Goal: Information Seeking & Learning: Learn about a topic

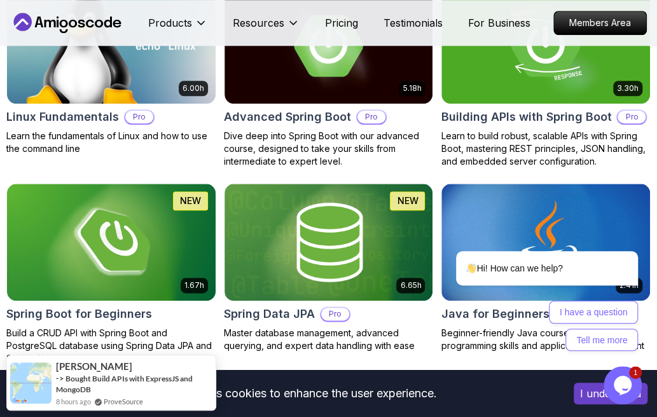
scroll to position [450, 0]
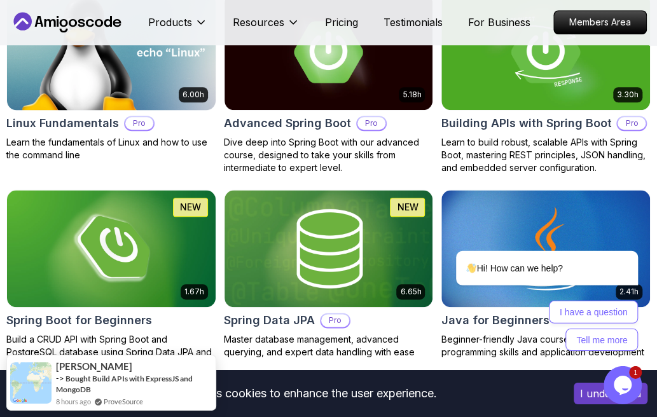
click at [174, 83] on img at bounding box center [111, 52] width 219 height 123
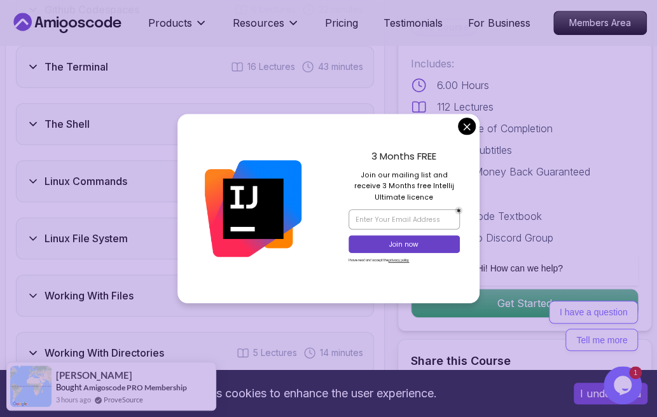
scroll to position [2335, 0]
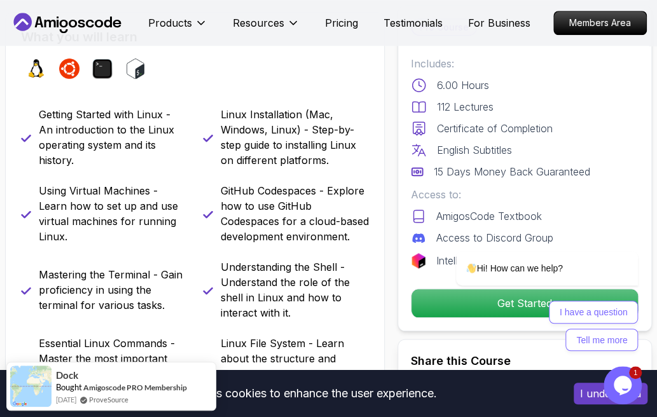
scroll to position [401, 0]
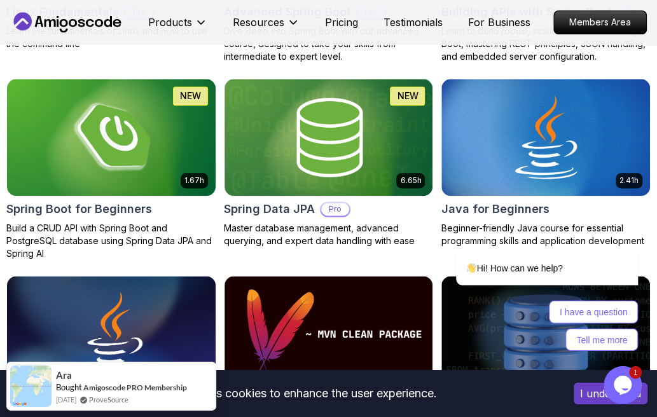
scroll to position [784, 0]
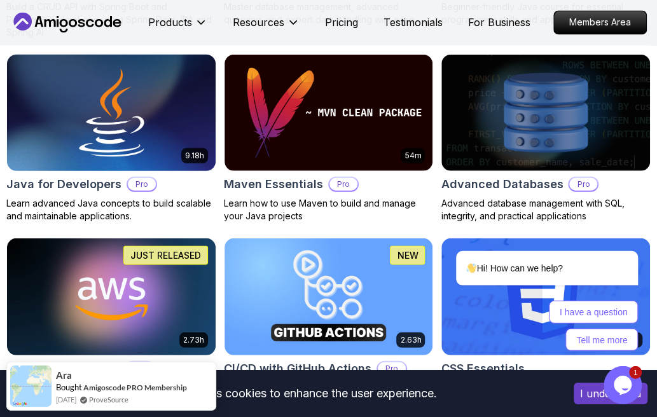
click at [120, 116] on img at bounding box center [111, 113] width 219 height 123
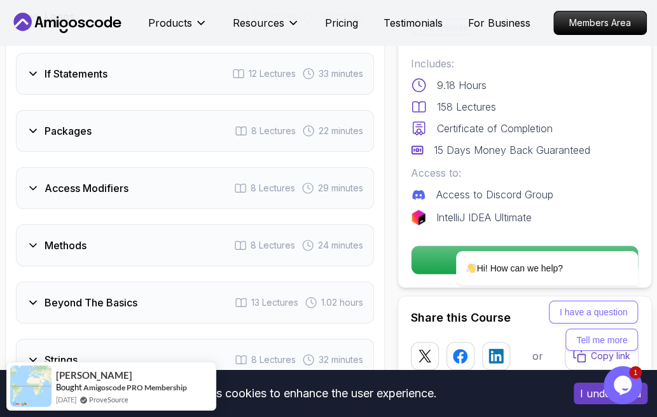
scroll to position [2171, 0]
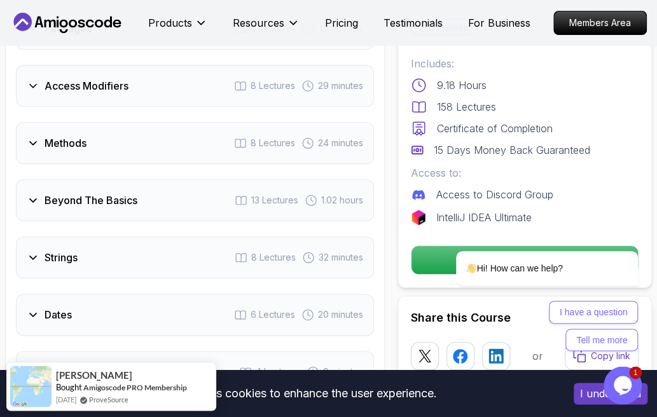
click at [35, 137] on icon at bounding box center [33, 143] width 13 height 13
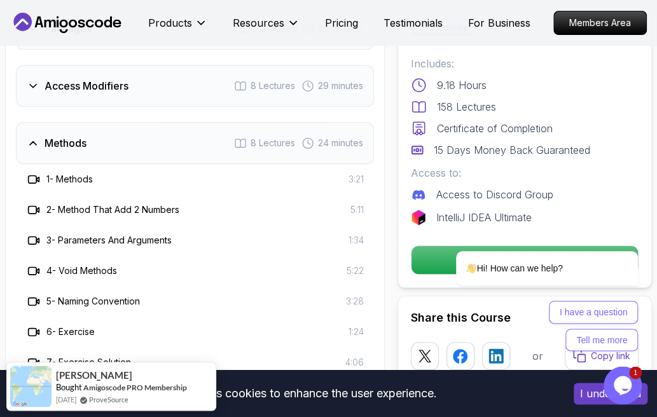
click at [35, 142] on icon at bounding box center [33, 143] width 6 height 3
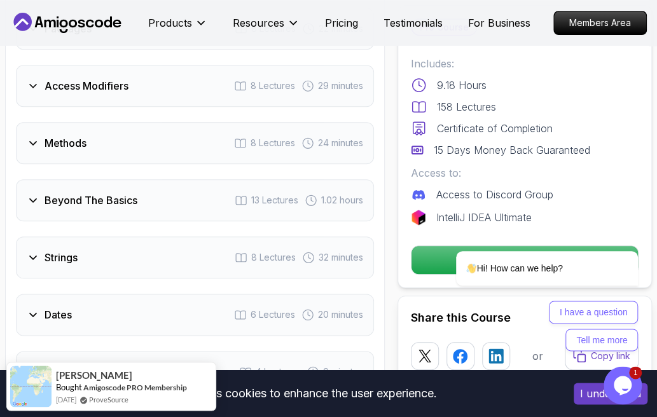
click at [30, 194] on icon at bounding box center [33, 200] width 13 height 13
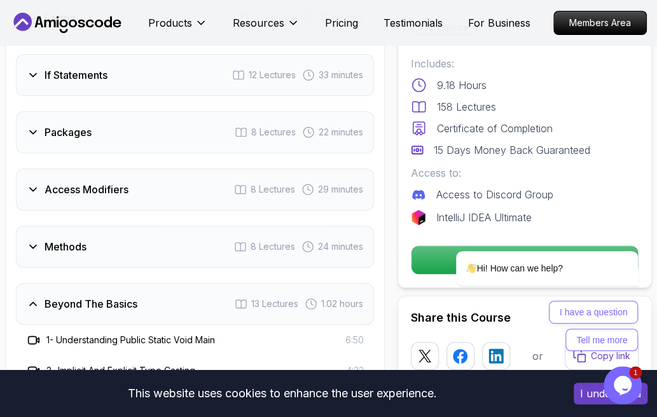
scroll to position [1999, 0]
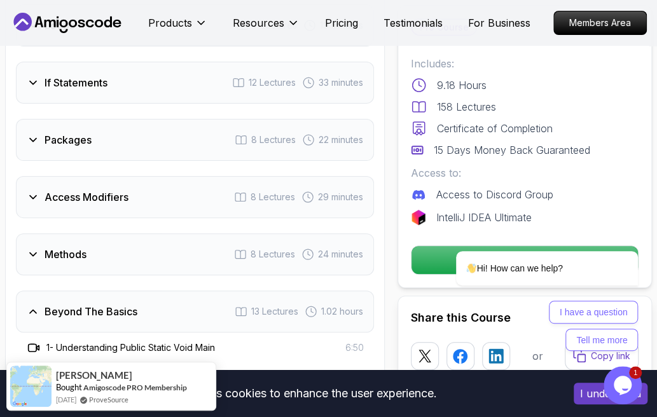
click at [37, 291] on div "Beyond The Basics 13 Lectures 1.02 hours" at bounding box center [195, 312] width 358 height 42
click at [38, 134] on icon at bounding box center [33, 140] width 13 height 13
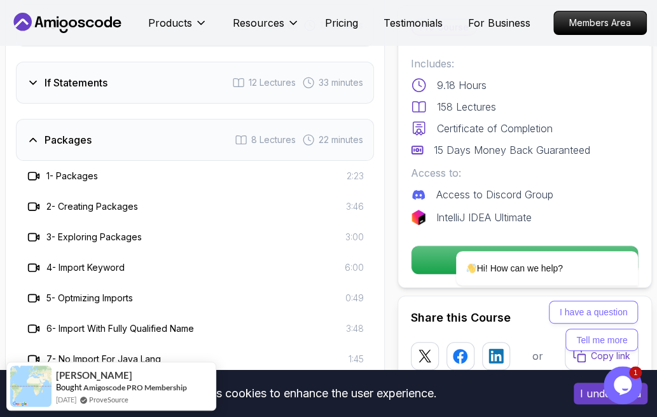
click at [38, 134] on icon at bounding box center [33, 140] width 13 height 13
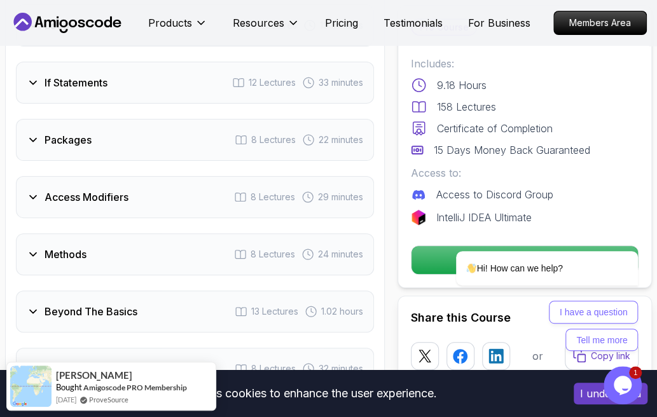
click at [38, 134] on icon at bounding box center [33, 140] width 13 height 13
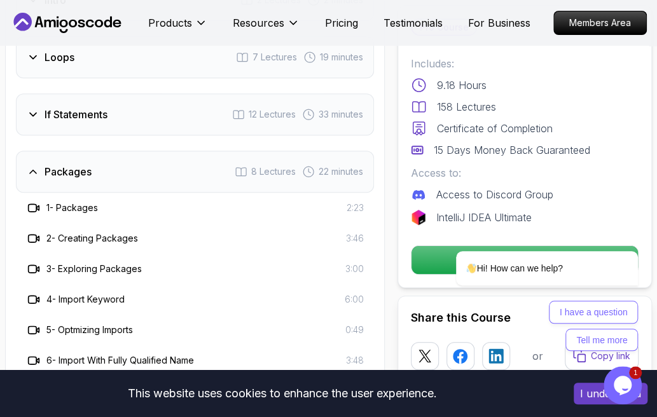
scroll to position [1875, 0]
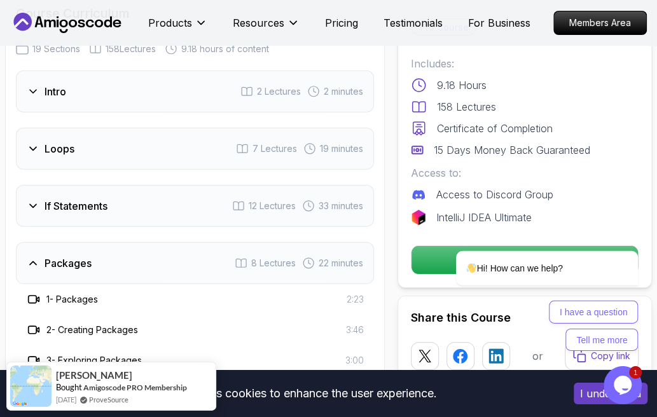
click at [89, 256] on h3 "Packages" at bounding box center [68, 263] width 47 height 15
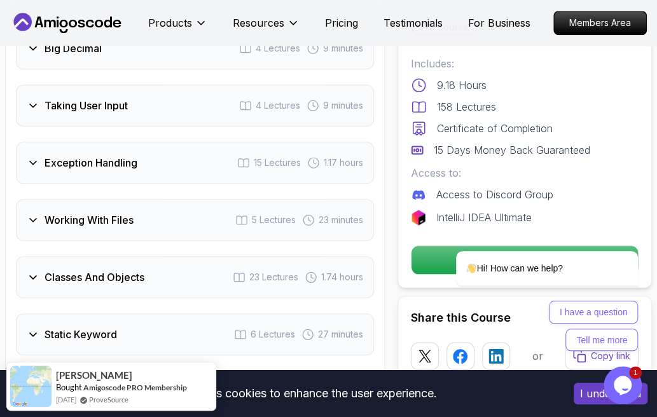
scroll to position [2454, 0]
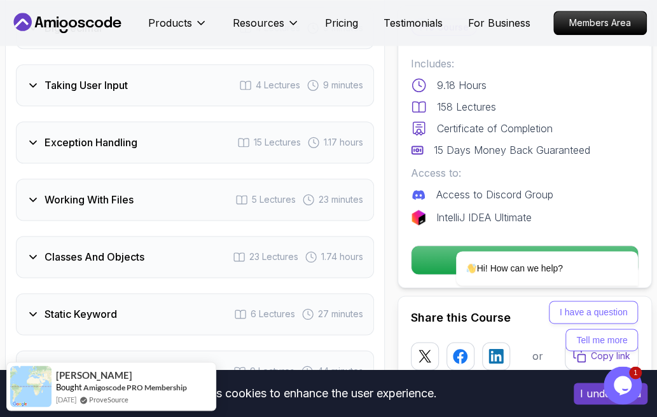
click at [28, 193] on icon at bounding box center [33, 199] width 13 height 13
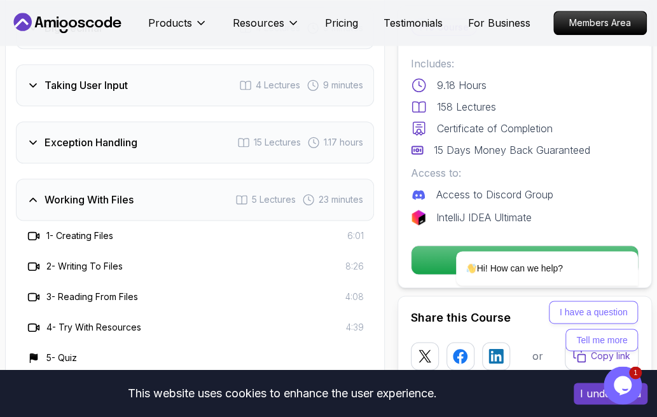
click at [28, 193] on icon at bounding box center [33, 199] width 13 height 13
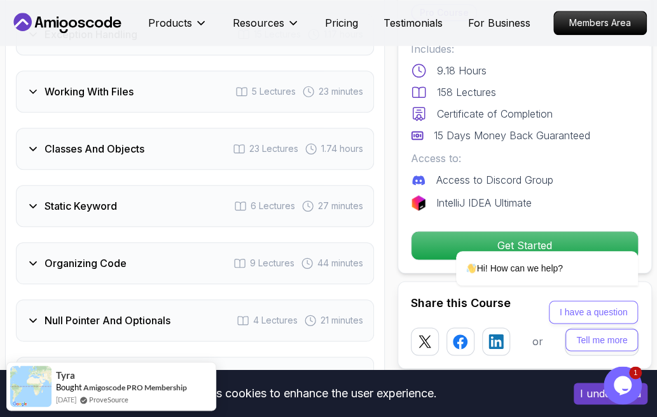
scroll to position [2576, 0]
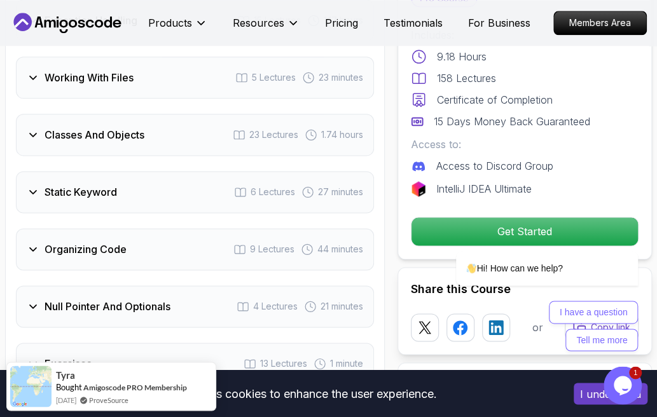
click at [30, 114] on div "Classes And Objects 23 Lectures 1.74 hours" at bounding box center [195, 135] width 358 height 42
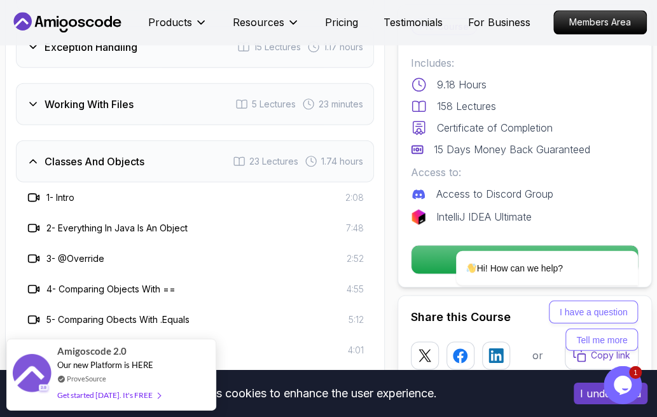
scroll to position [2542, 0]
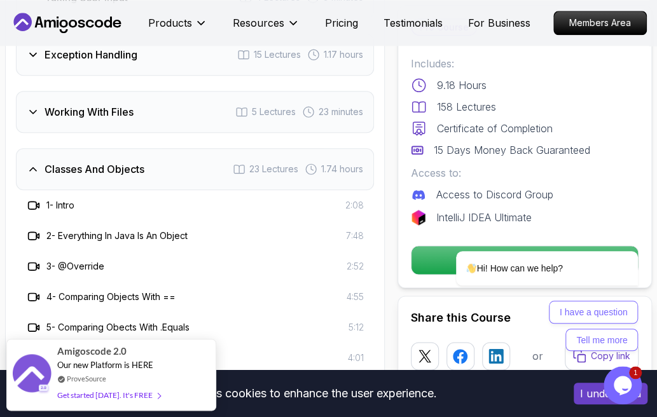
click at [188, 148] on div "Classes And Objects 23 Lectures 1.74 hours" at bounding box center [195, 169] width 358 height 42
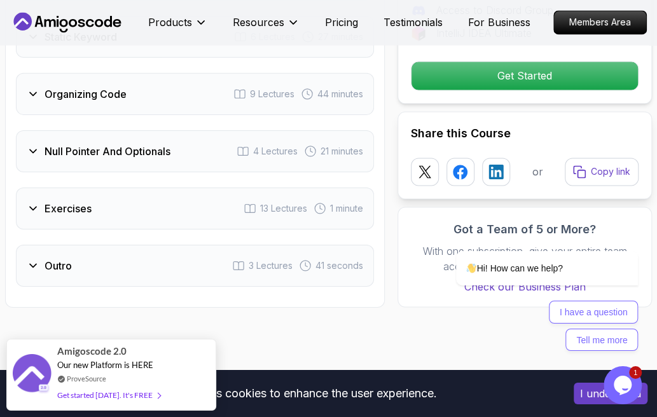
scroll to position [2738, 0]
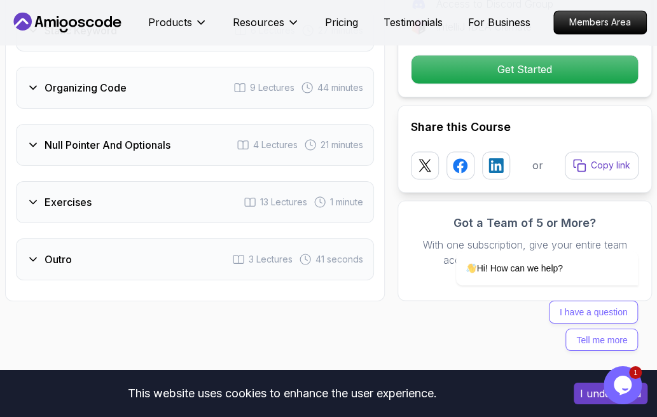
click at [32, 144] on icon at bounding box center [33, 145] width 6 height 3
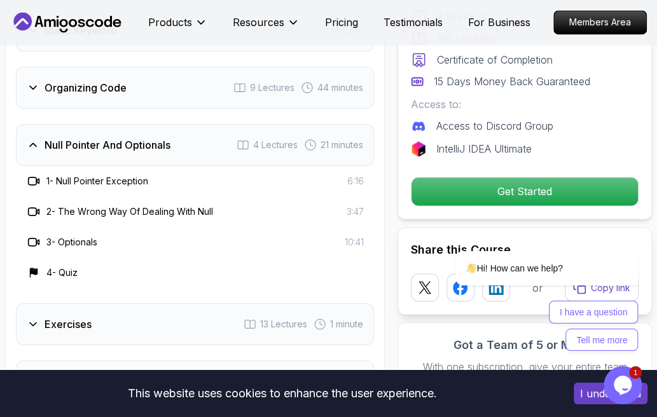
click at [32, 139] on icon at bounding box center [33, 145] width 13 height 13
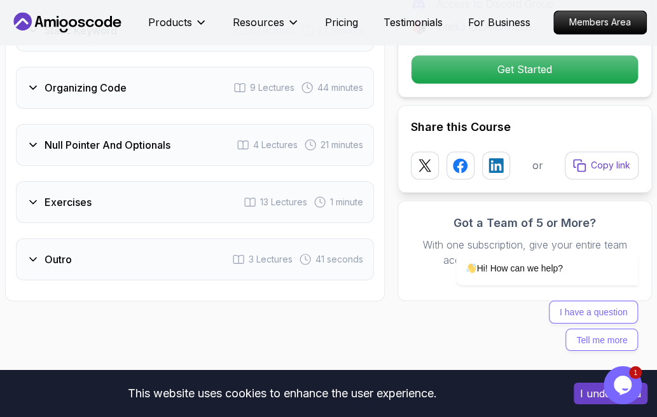
click at [31, 196] on icon at bounding box center [33, 202] width 13 height 13
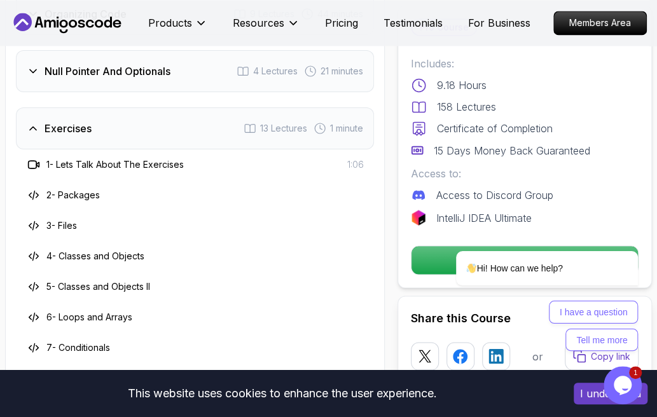
scroll to position [2797, 0]
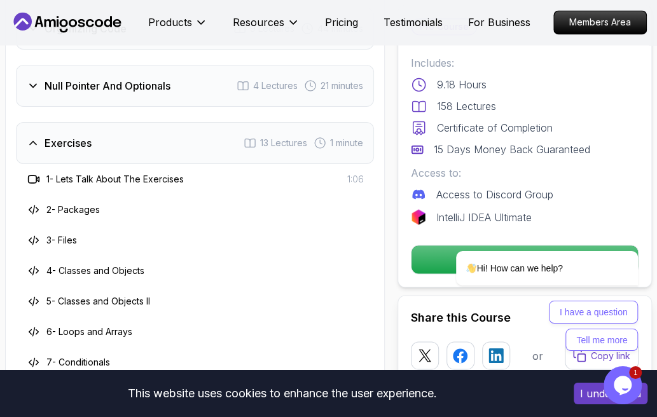
click at [117, 122] on div "Exercises 13 Lectures 1 minute" at bounding box center [195, 143] width 358 height 42
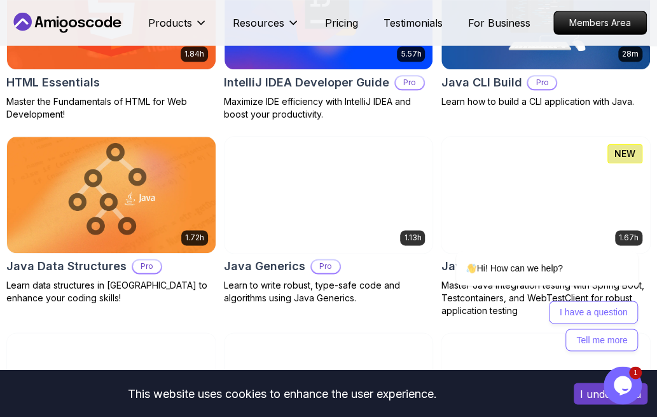
scroll to position [1653, 0]
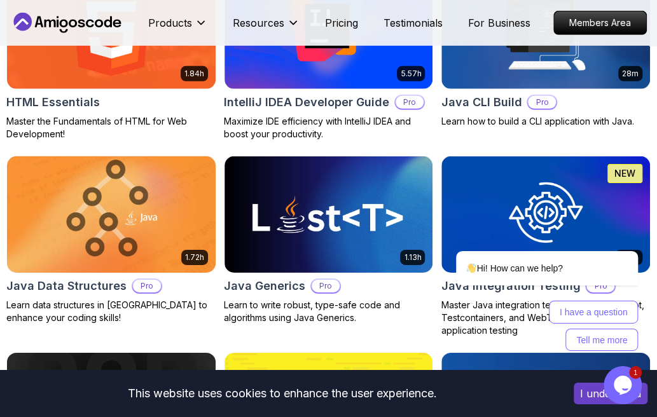
click at [129, 188] on img at bounding box center [111, 214] width 219 height 123
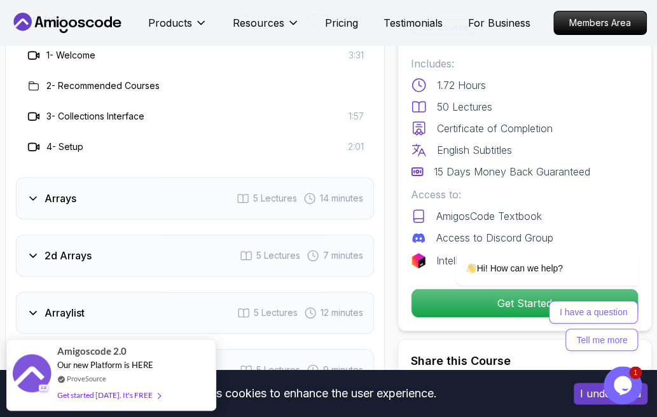
scroll to position [1846, 0]
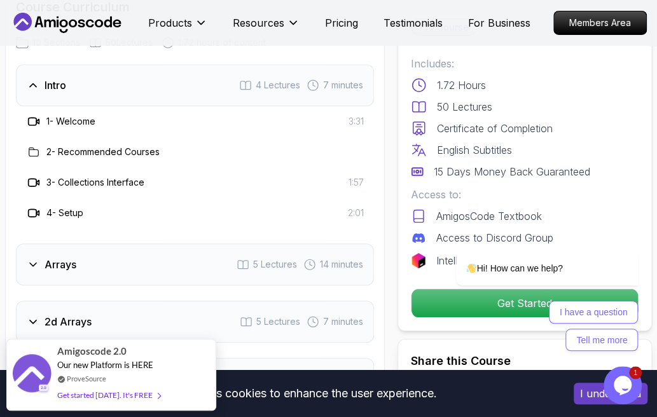
drag, startPoint x: 651, startPoint y: 22, endPoint x: 193, endPoint y: 15, distance: 458.1
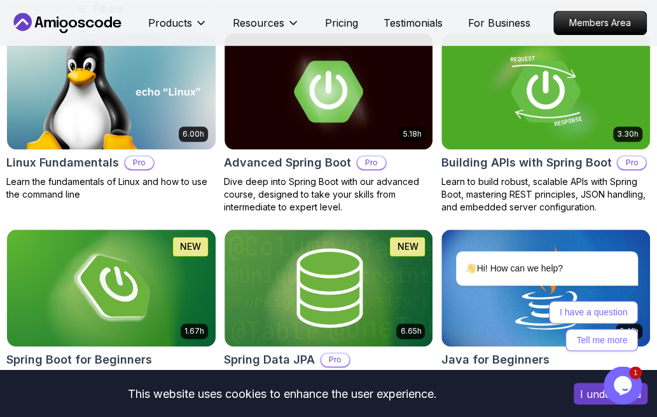
scroll to position [418, 0]
